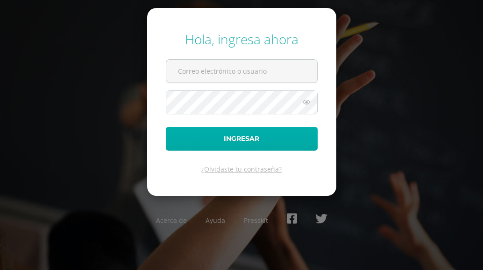
type input "COS00260@osoriosandoval.edu.gt"
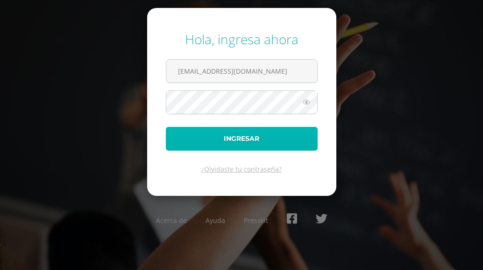
click at [224, 131] on button "Ingresar" at bounding box center [242, 139] width 152 height 24
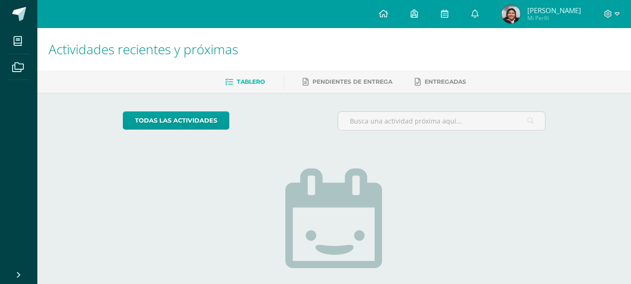
click at [483, 105] on div "Actividades recientes y próximas Tablero Pendientes de entrega Entregadas todas…" at bounding box center [334, 204] width 594 height 353
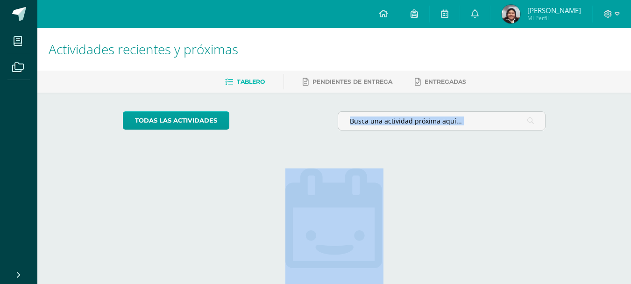
drag, startPoint x: 94, startPoint y: 93, endPoint x: 232, endPoint y: 173, distance: 158.9
click at [170, 167] on div "todas las Actividades No tienes actividades Échale un vistazo a los demás perío…" at bounding box center [334, 236] width 460 height 289
click at [451, 166] on div "todas las Actividades No tienes actividades Échale un vistazo a los demás perío…" at bounding box center [334, 236] width 460 height 289
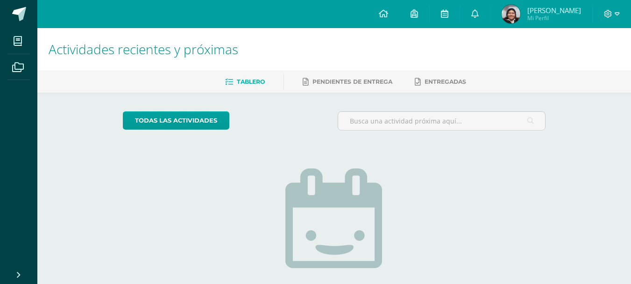
click at [73, 7] on div "Configuración Cerrar sesión Nailea [PERSON_NAME] Mi Perfil Avisos 1 avisos sin …" at bounding box center [334, 14] width 594 height 28
click at [97, 76] on ul "Tablero Pendientes de entrega Entregadas" at bounding box center [346, 81] width 594 height 15
click at [413, 172] on div "No tienes actividades Échale un vistazo a los demás períodos o sal y disfruta d…" at bounding box center [334, 244] width 187 height 213
